Goal: Find specific page/section: Find specific page/section

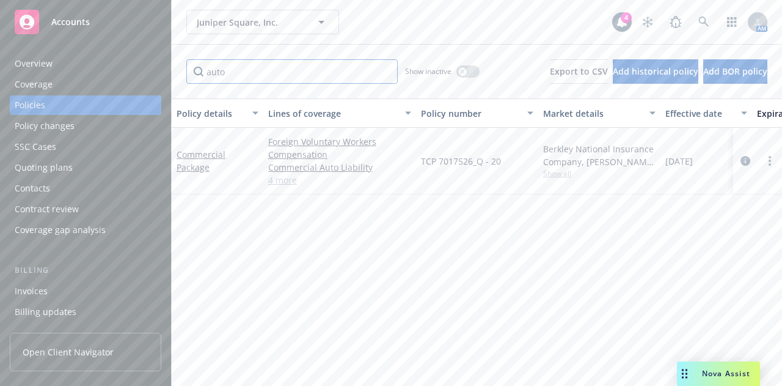
click at [234, 71] on input "auto" at bounding box center [292, 71] width 212 height 24
type input "foreign"
click at [196, 160] on link "Commercial Package" at bounding box center [201, 161] width 49 height 24
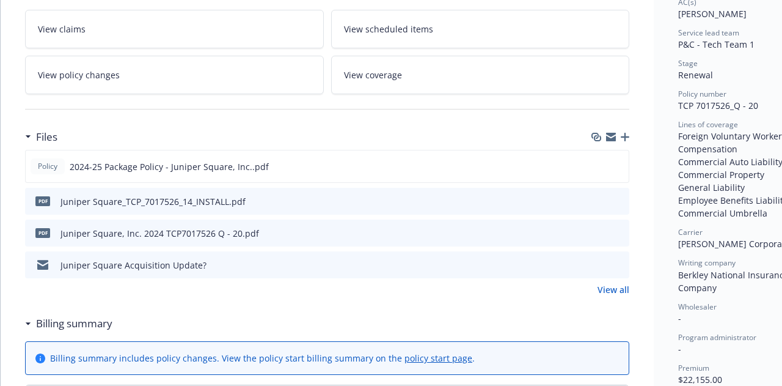
scroll to position [261, 0]
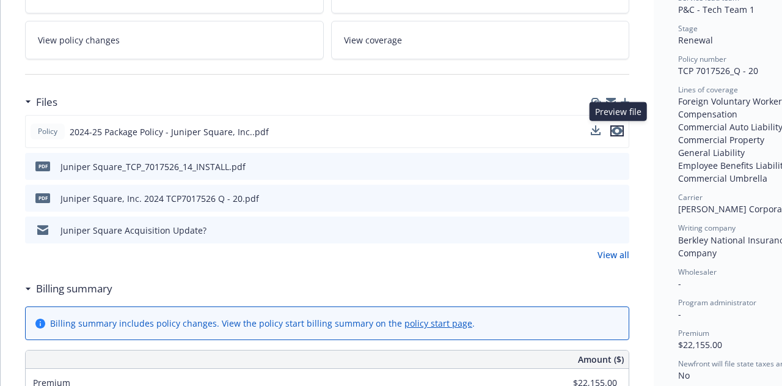
click at [618, 127] on icon "preview file" at bounding box center [617, 131] width 11 height 9
click at [621, 194] on icon "preview file" at bounding box center [618, 197] width 11 height 9
